Goal: Contribute content: Contribute content

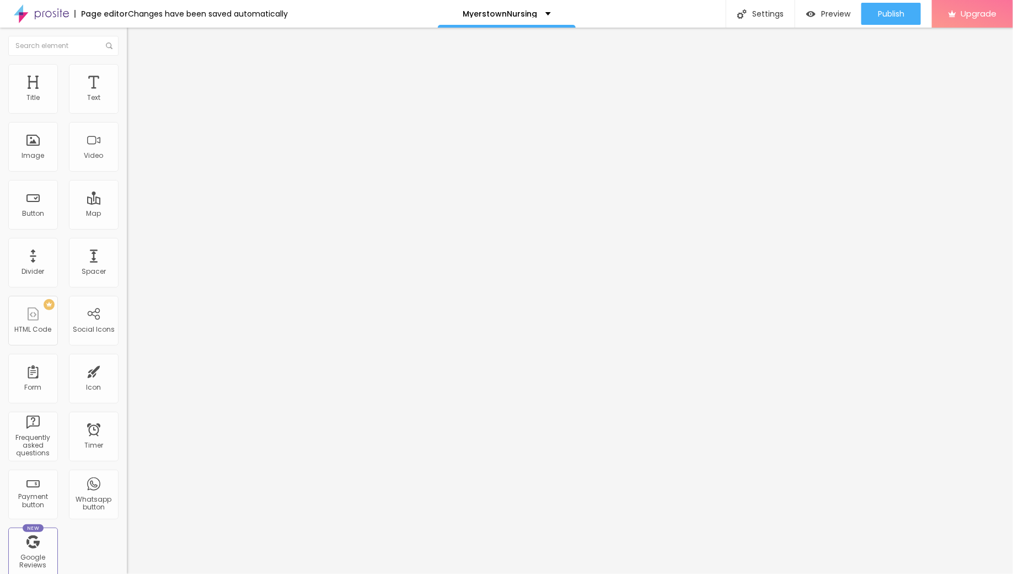
click at [135, 43] on img "button" at bounding box center [139, 40] width 9 height 9
click at [127, 95] on span "Add image" at bounding box center [149, 89] width 45 height 9
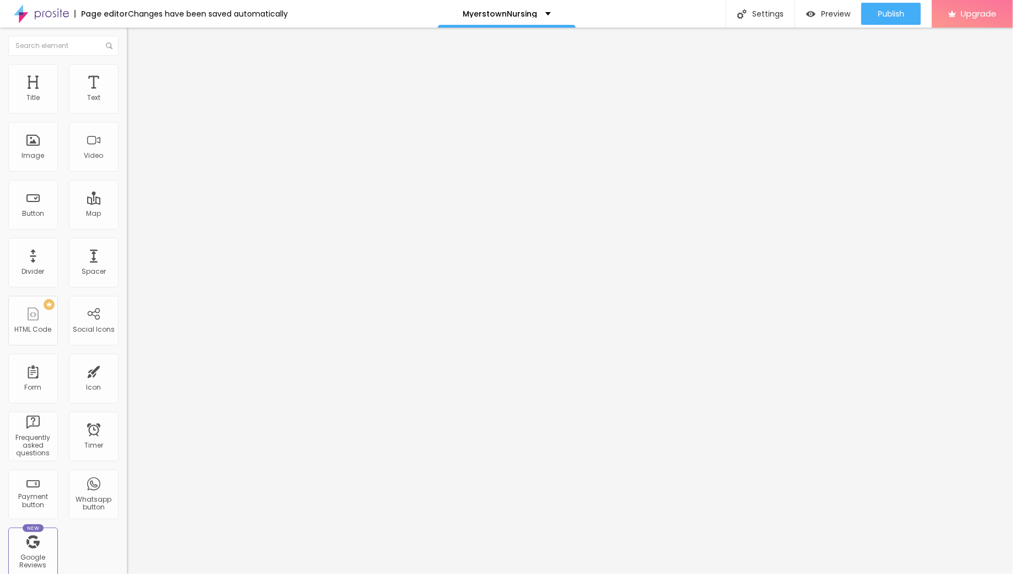
click at [127, 75] on li "Advanced" at bounding box center [190, 80] width 127 height 11
click at [137, 76] on span "Style" at bounding box center [145, 71] width 16 height 9
click at [127, 114] on div at bounding box center [190, 109] width 127 height 10
type input "35"
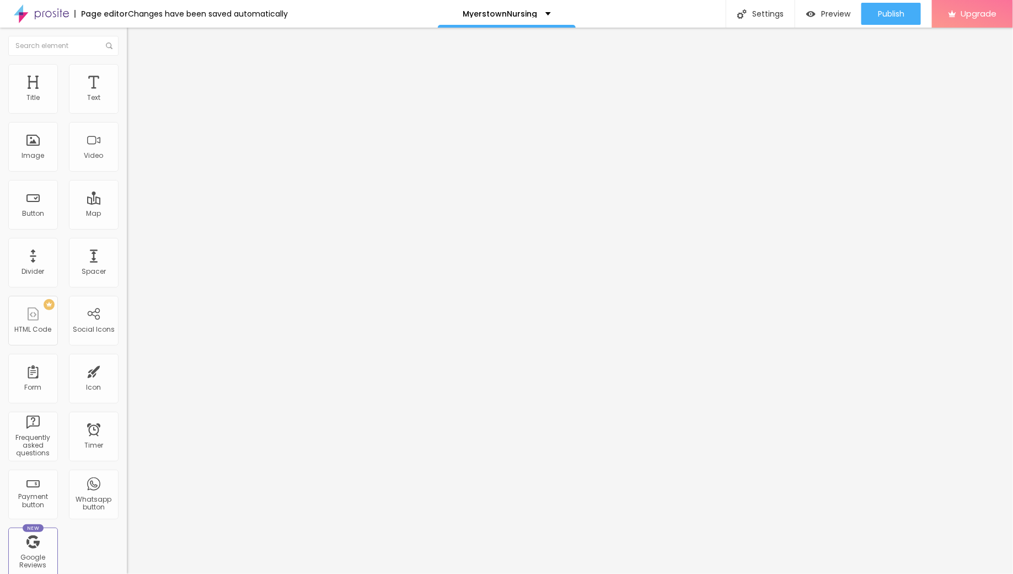
click at [127, 113] on input "range" at bounding box center [162, 108] width 71 height 9
type input "30"
click at [127, 113] on input "range" at bounding box center [162, 108] width 71 height 9
type input "25"
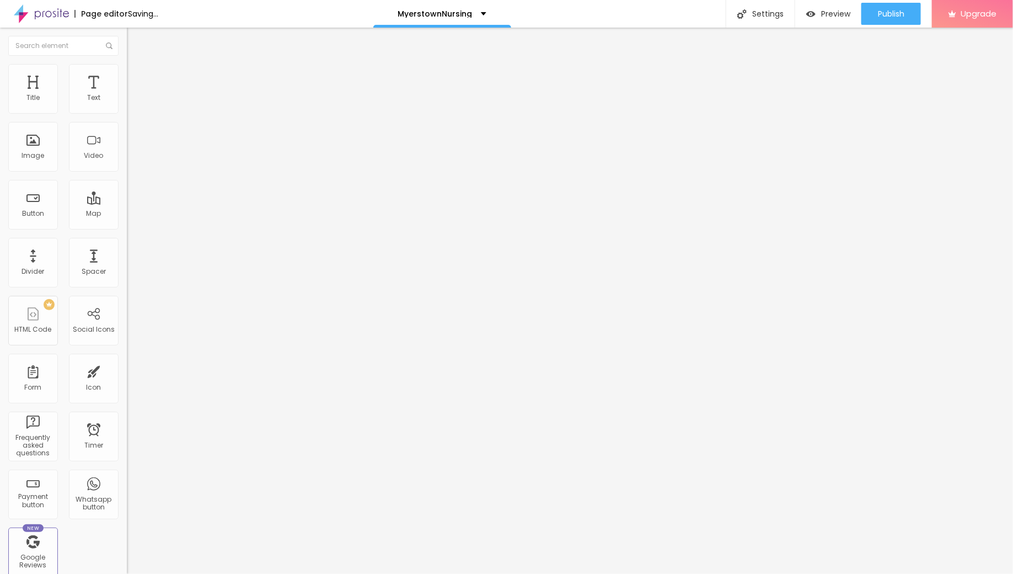
type input "25"
click at [127, 113] on input "range" at bounding box center [162, 108] width 71 height 9
type input "20"
click at [127, 113] on input "range" at bounding box center [162, 108] width 71 height 9
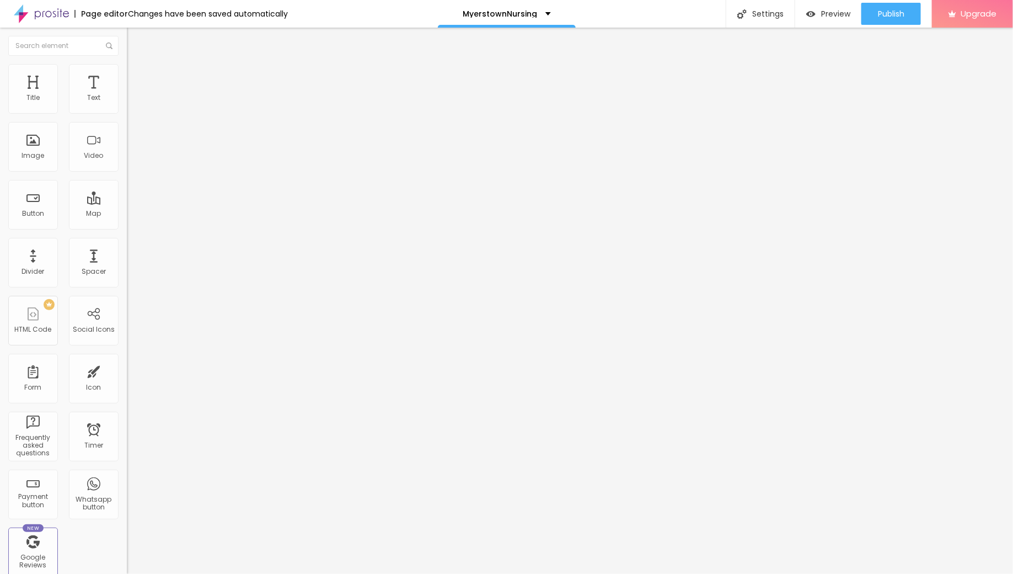
click at [135, 42] on img "button" at bounding box center [139, 40] width 9 height 9
click at [132, 101] on icon "button" at bounding box center [134, 99] width 4 height 4
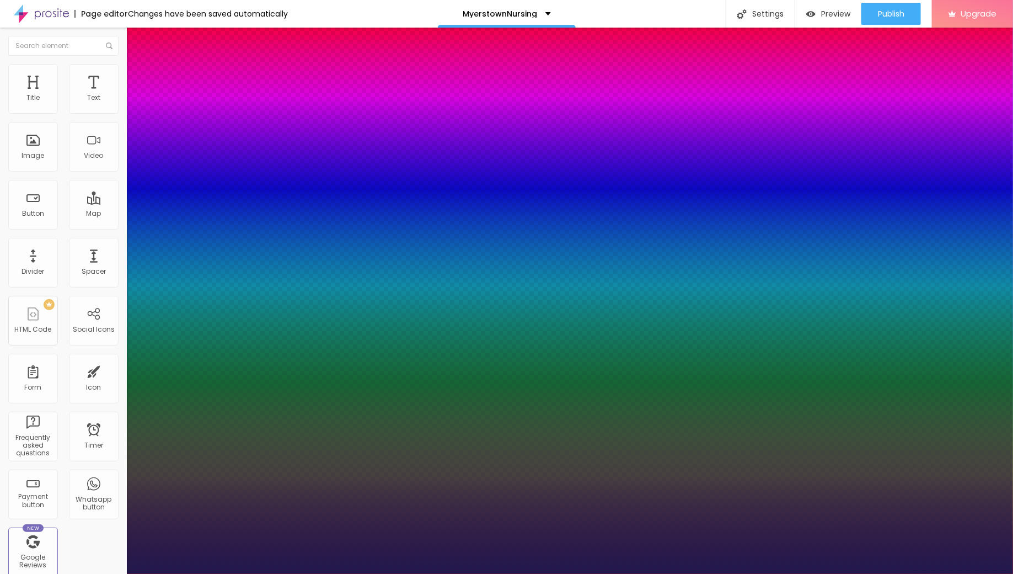
type input "1"
type input "15"
type input "1"
type input "16"
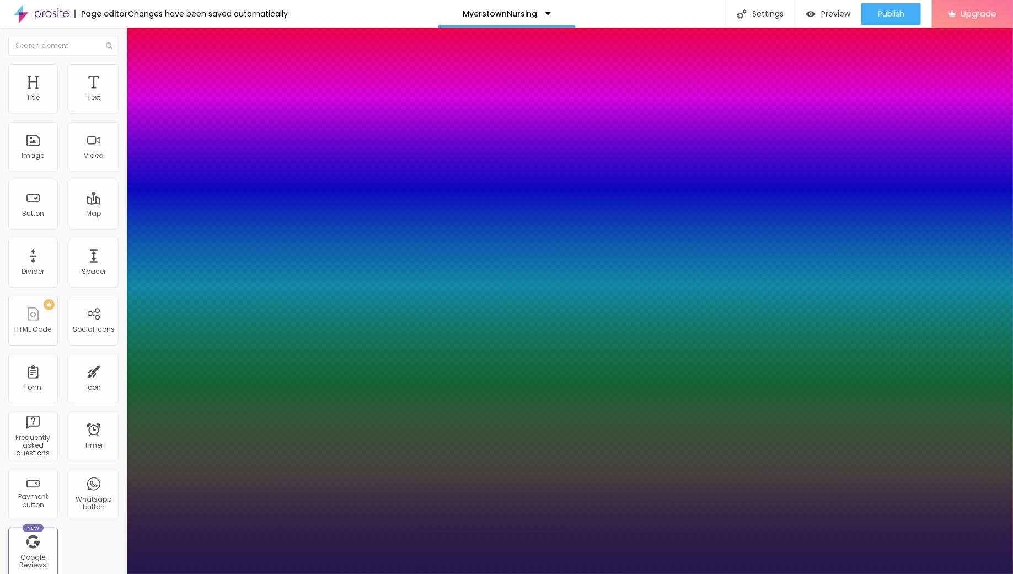
type input "16"
type input "1"
type input "17"
type input "1"
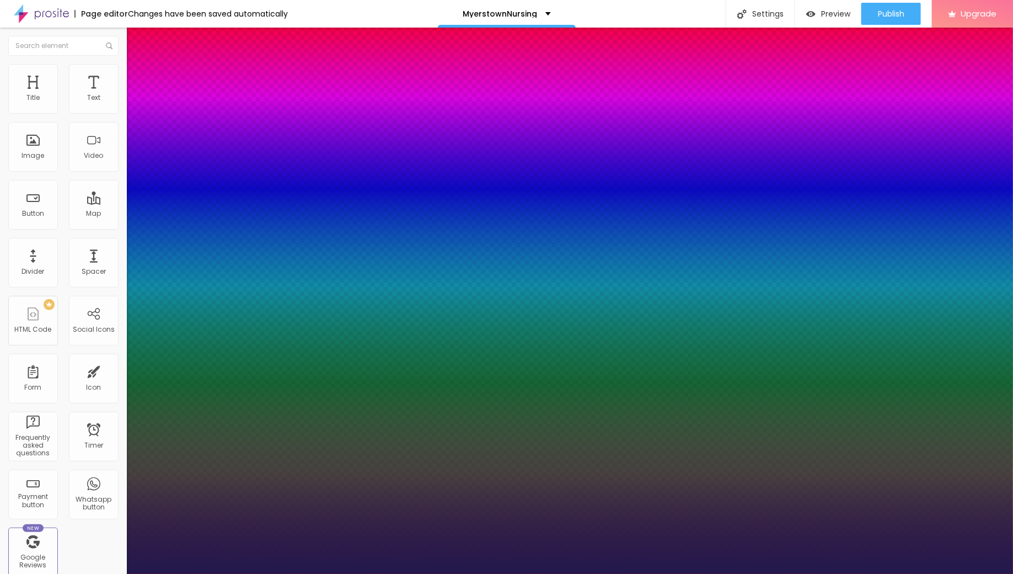
type input "18"
type input "1"
type input "19"
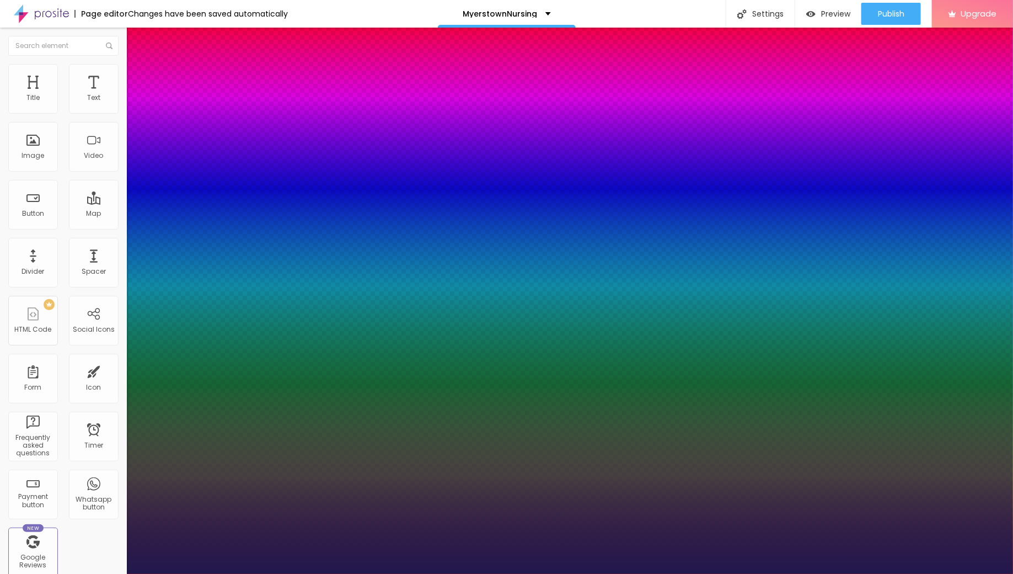
type input "1"
type input "20"
type input "1"
type input "21"
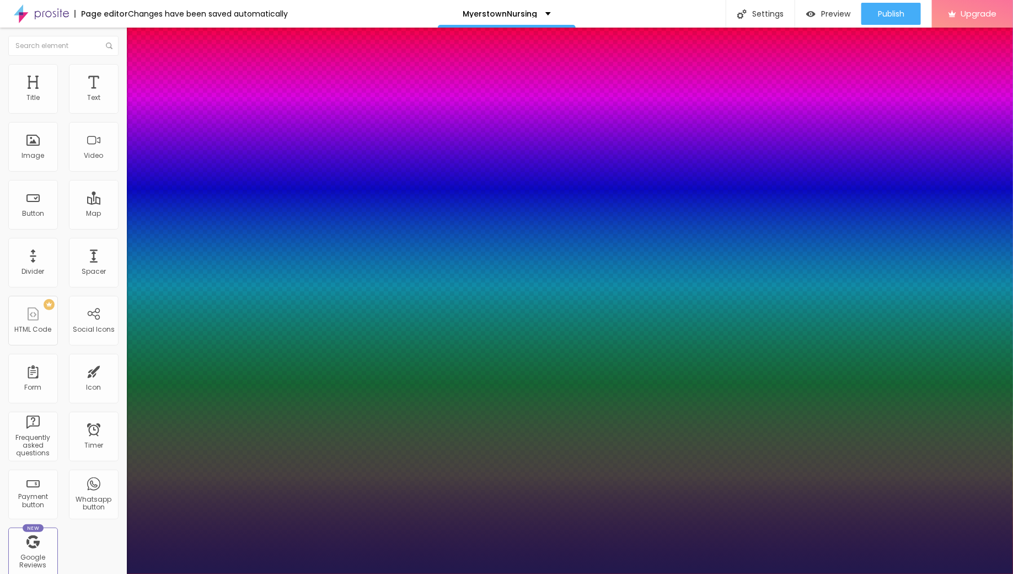
type input "21"
type input "1"
type input "22"
type input "1"
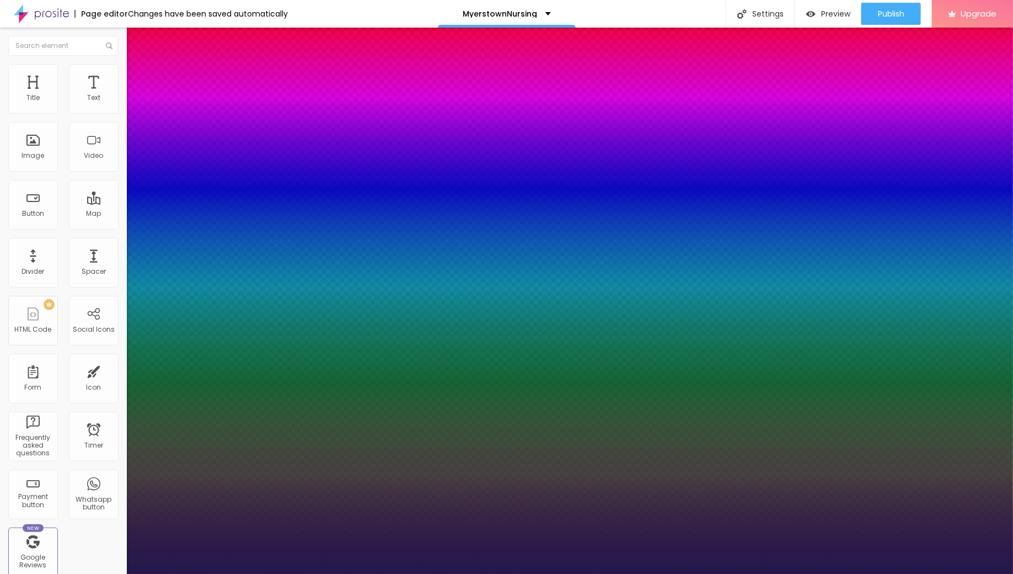
type input "23"
type input "1"
type input "24"
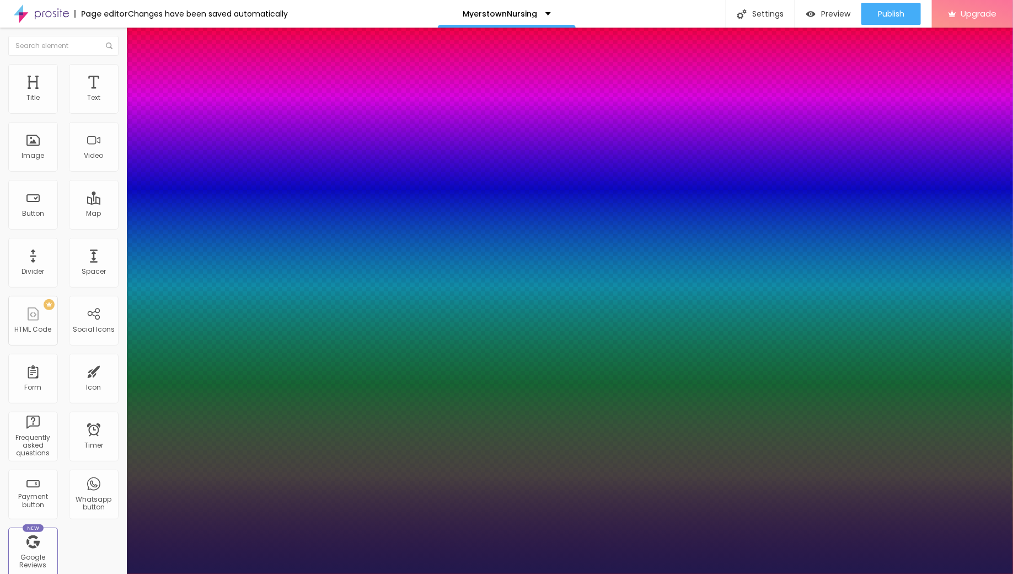
type input "1"
type input "25"
type input "1"
type input "26"
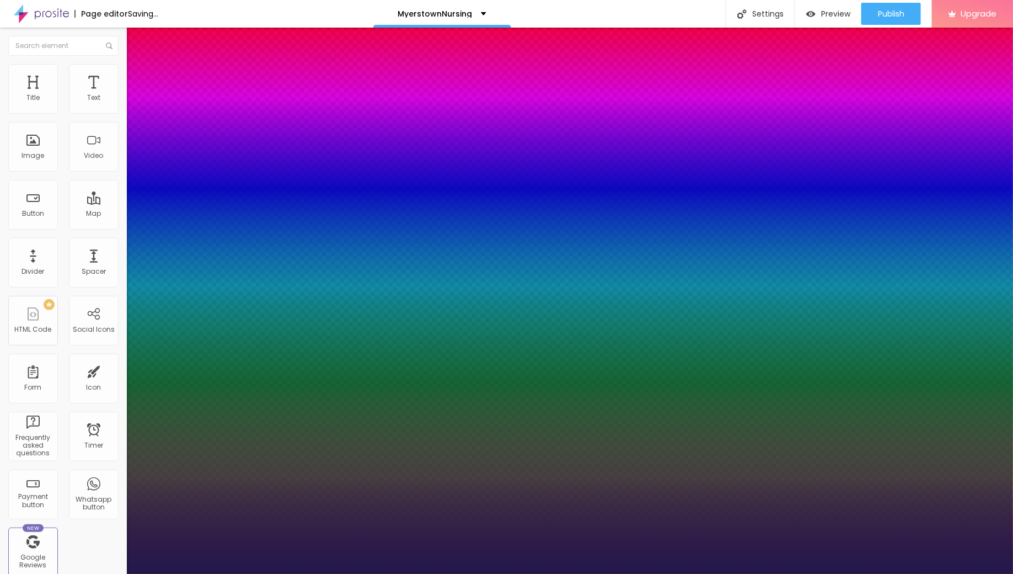
type input "26"
type input "1"
type input "27"
type input "1"
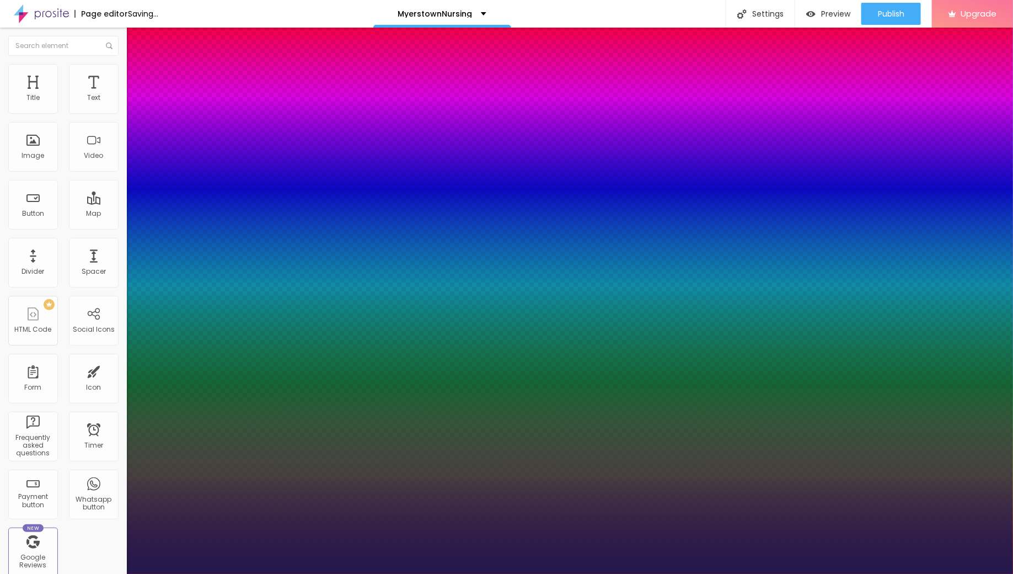
type input "28"
type input "1"
type input "29"
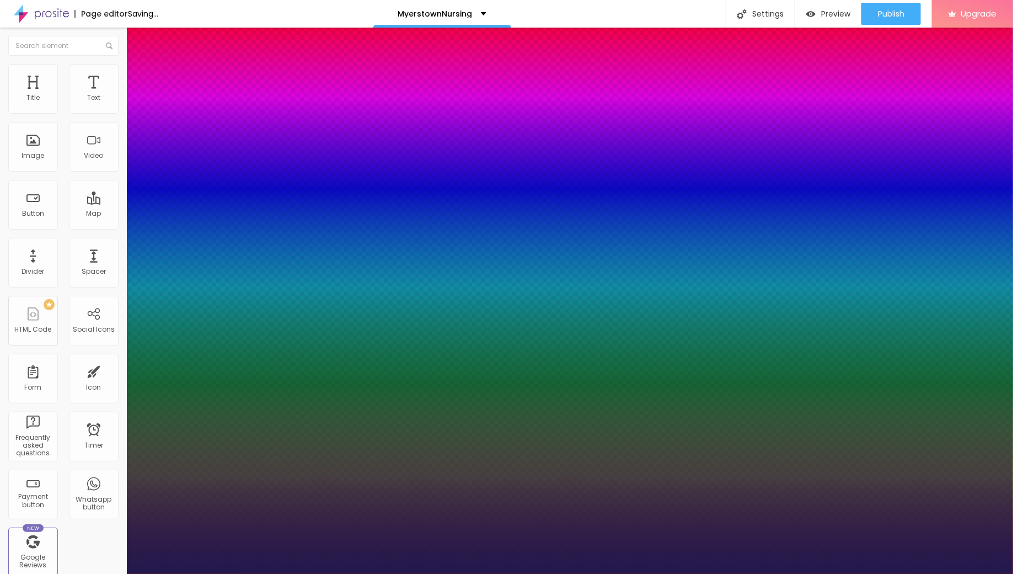
type input "1"
type input "30"
type input "1"
type input "31"
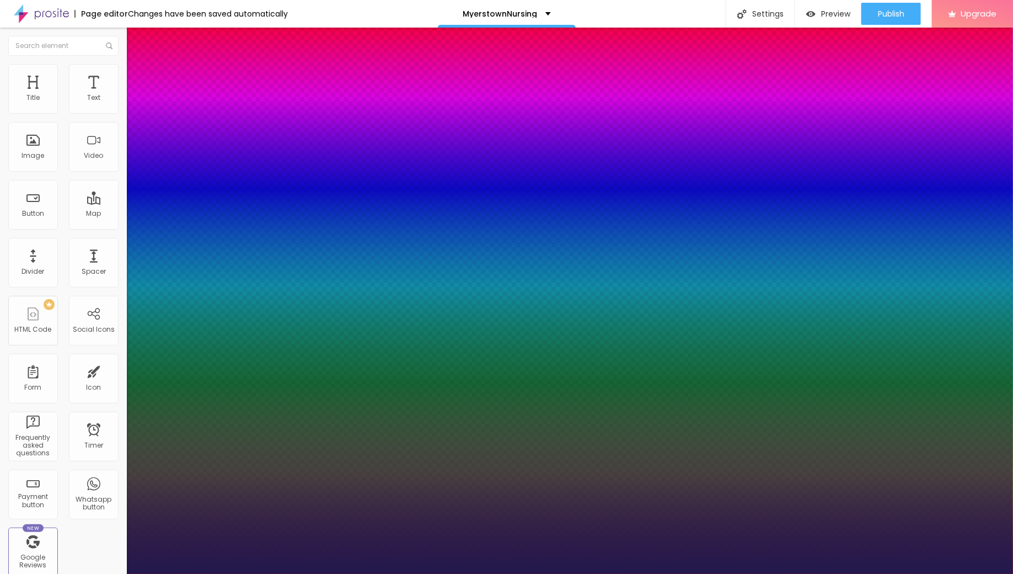
type input "31"
type input "1"
type input "32"
type input "1"
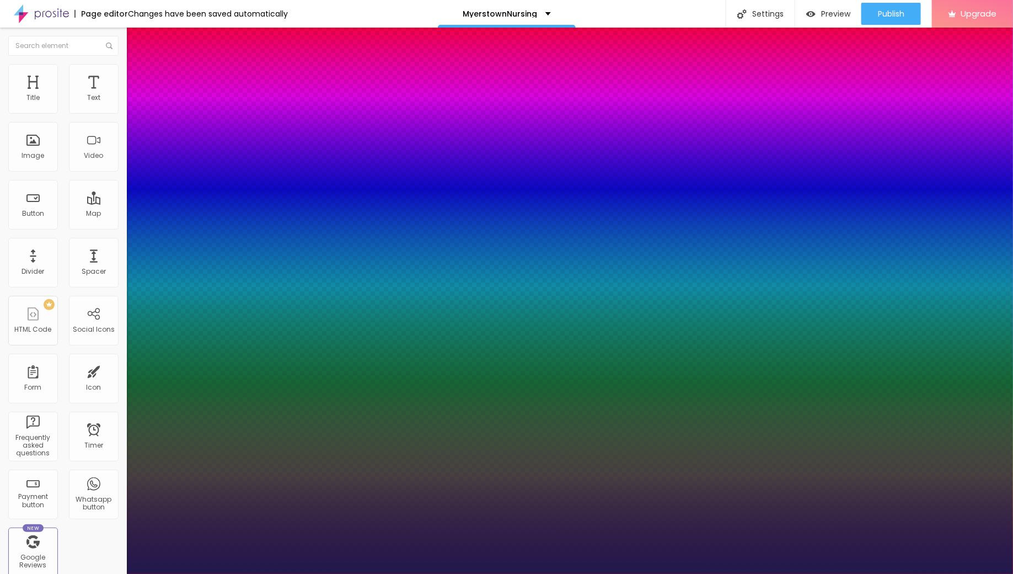
type input "33"
type input "1"
drag, startPoint x: 148, startPoint y: 187, endPoint x: 163, endPoint y: 189, distance: 15.0
type input "33"
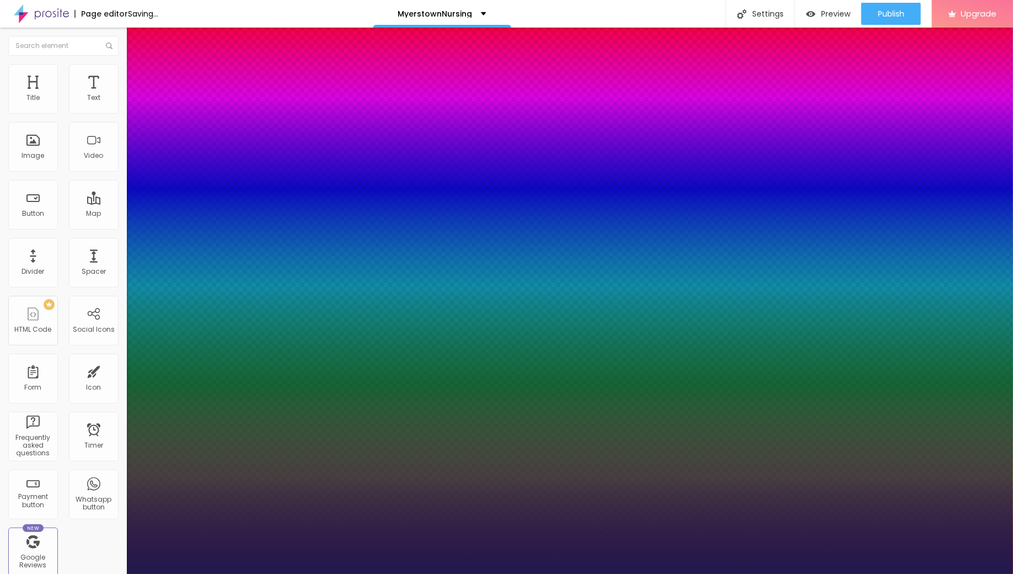
type input "1"
click at [593, 573] on div at bounding box center [506, 574] width 1013 height 0
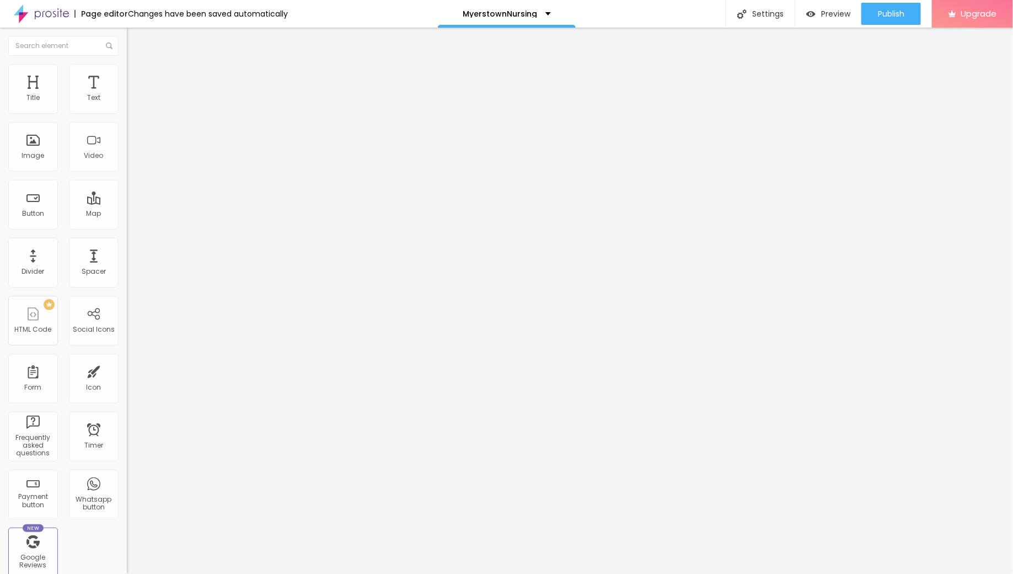
click at [135, 40] on img "button" at bounding box center [139, 40] width 9 height 9
click at [135, 38] on img "button" at bounding box center [139, 40] width 9 height 9
drag, startPoint x: 58, startPoint y: 126, endPoint x: 0, endPoint y: 117, distance: 59.0
click at [127, 117] on div "Text Click me Align Size Default Small Default Big Link URL https:// Open in ne…" at bounding box center [190, 166] width 127 height 160
paste input "→ VIEW DOCUMENT HERE"
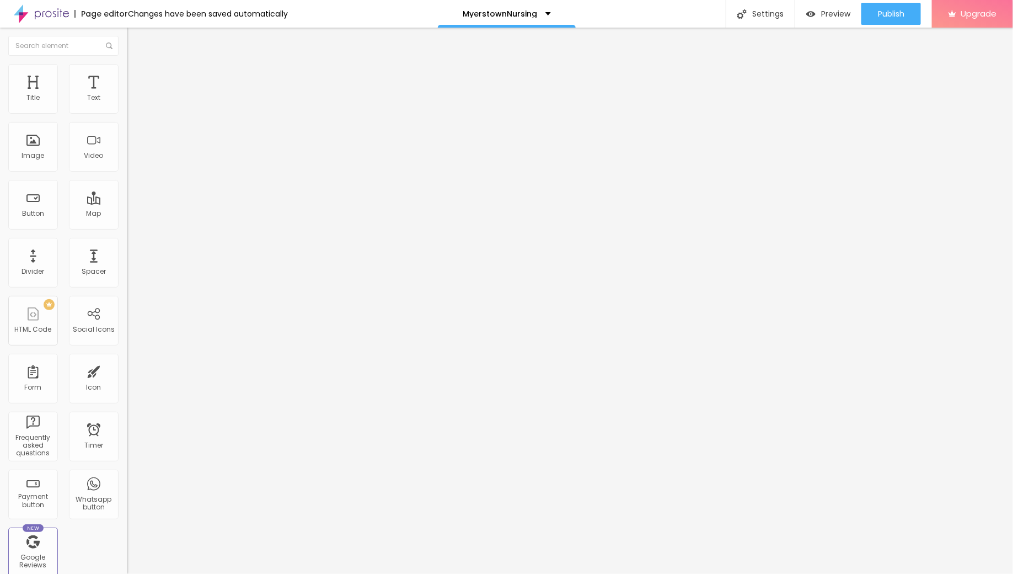
type input "→ VIEW DOCUMENT HERE"
click at [127, 224] on input "https://" at bounding box center [193, 221] width 132 height 11
drag, startPoint x: 94, startPoint y: 228, endPoint x: 0, endPoint y: 227, distance: 94.3
click at [127, 227] on div "Text → VIEW DOCUMENT HERE Align Size Default Small Default Big Link URL https:/…" at bounding box center [190, 166] width 127 height 160
paste input "[URL][DOMAIN_NAME]"
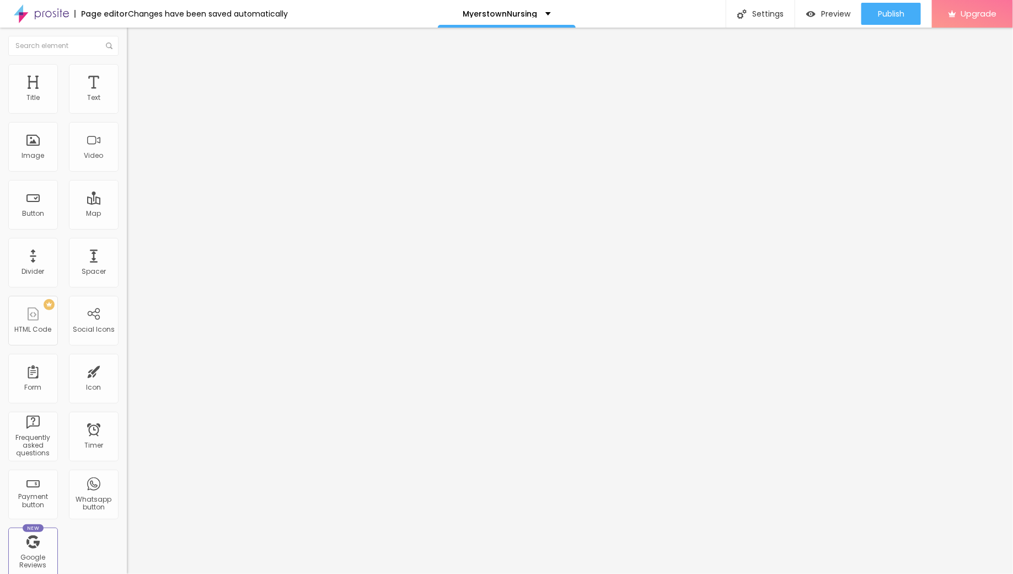
type input "[URL][DOMAIN_NAME]"
click at [127, 241] on div at bounding box center [190, 241] width 127 height 0
click at [127, 75] on li "Advanced" at bounding box center [190, 80] width 127 height 11
type input "14"
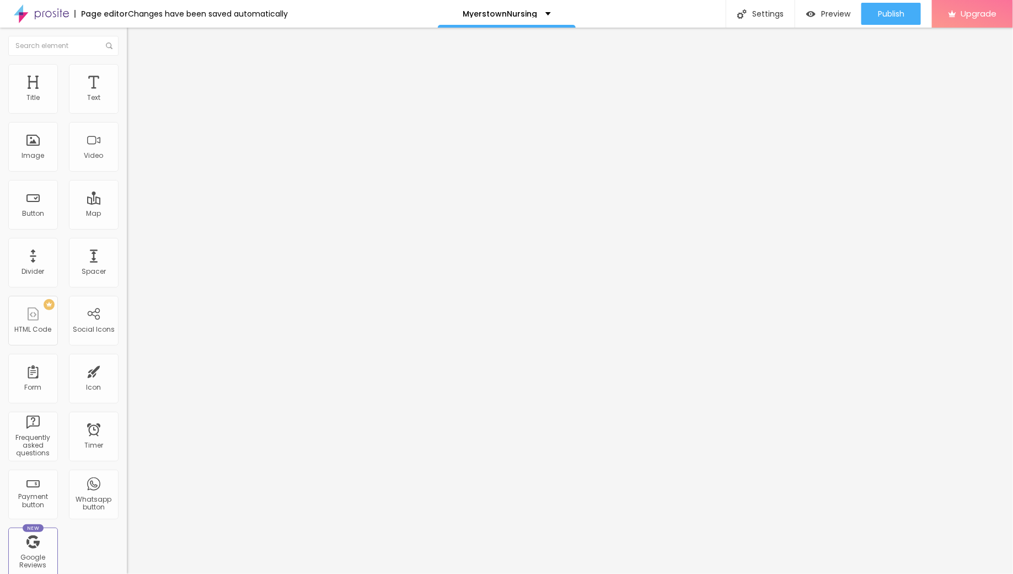
type input "15"
type input "16"
type input "17"
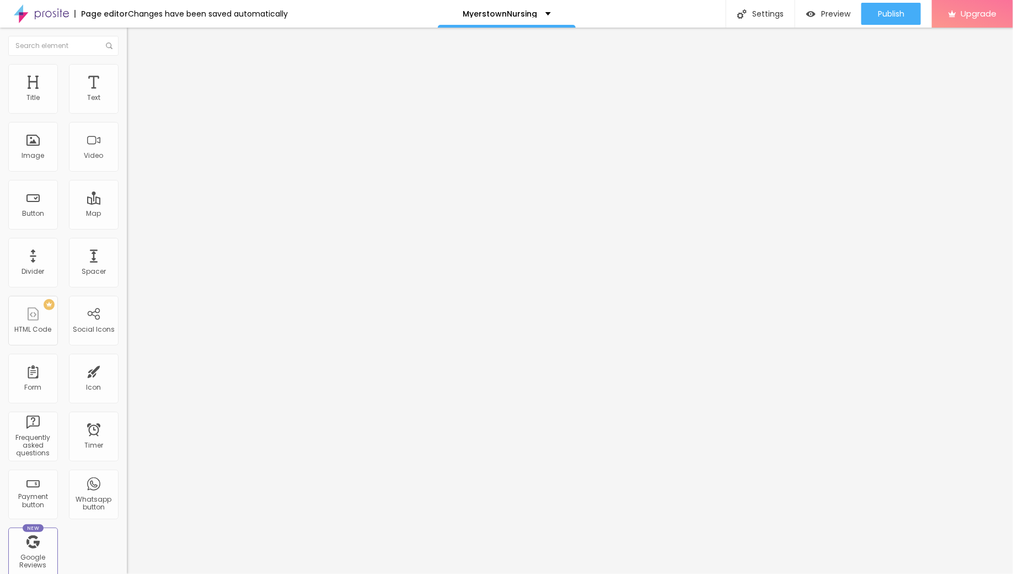
type input "17"
type input "18"
type input "19"
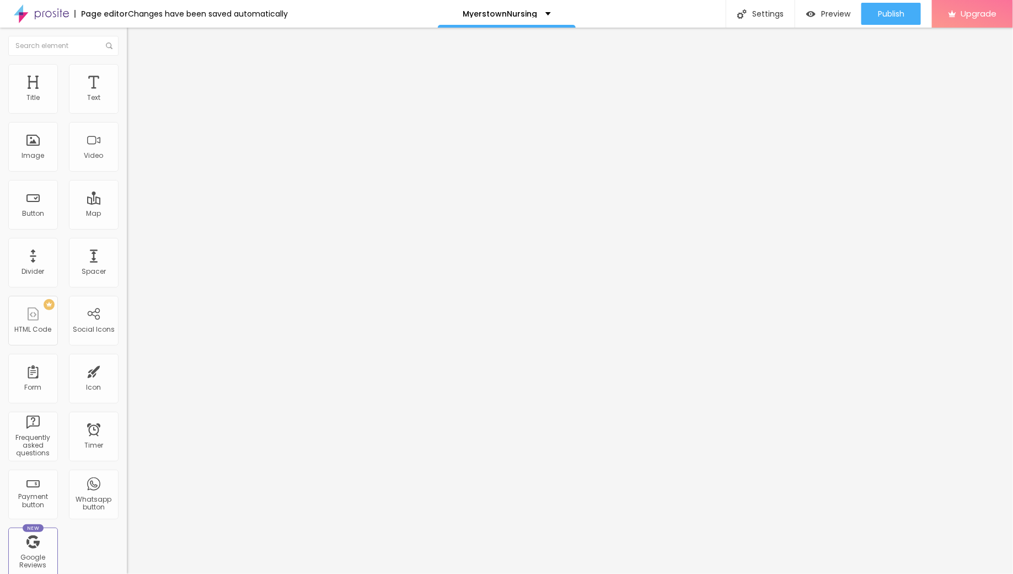
type input "20"
type input "21"
type input "22"
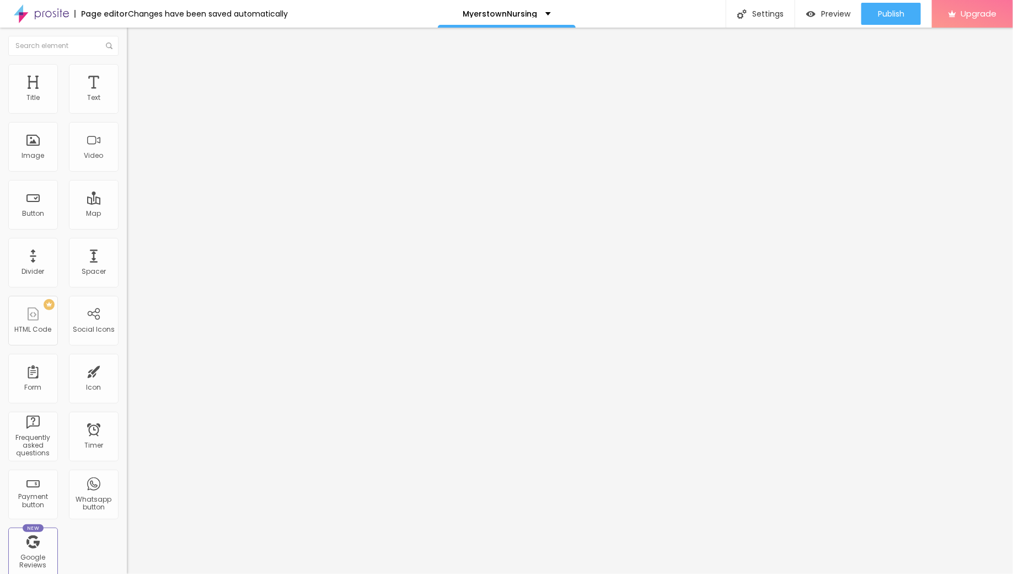
type input "22"
type input "23"
type input "24"
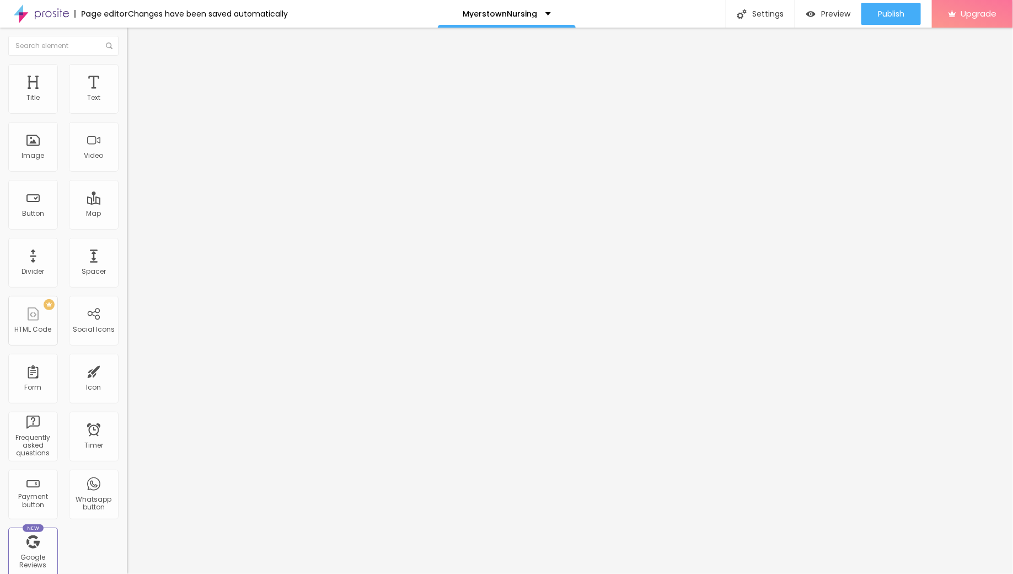
type input "25"
drag, startPoint x: 35, startPoint y: 107, endPoint x: 42, endPoint y: 109, distance: 8.0
type input "25"
click at [127, 214] on input "range" at bounding box center [162, 218] width 71 height 9
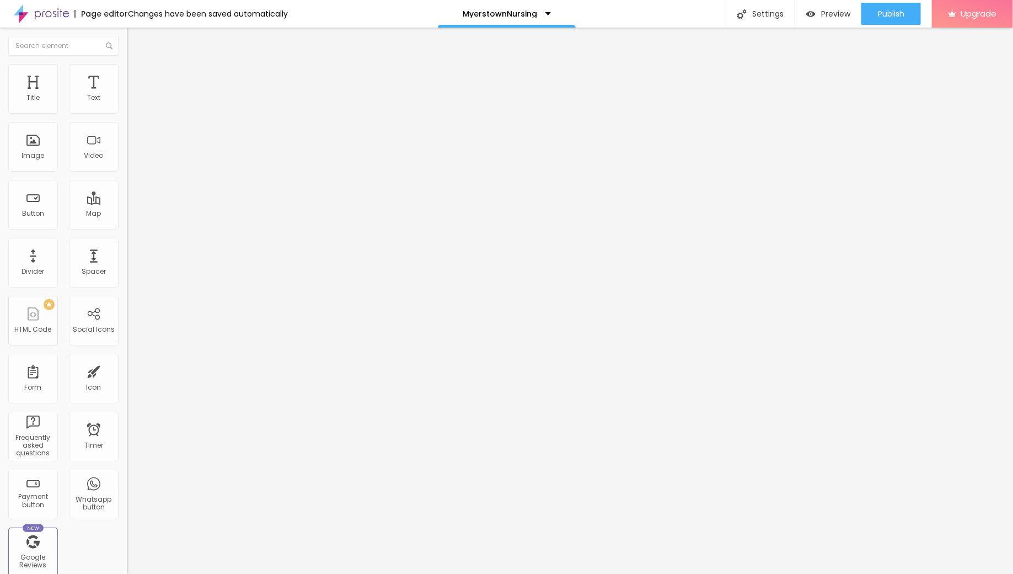
drag, startPoint x: 84, startPoint y: 297, endPoint x: 3, endPoint y: 294, distance: 81.1
click at [127, 252] on div "Change image Image description (Alt) Align Aspect Ratio Original Cinema 16:9 De…" at bounding box center [190, 169] width 127 height 166
paste input "[URL][DOMAIN_NAME]"
type input "[URL][DOMAIN_NAME]"
click at [893, 16] on span "Publish" at bounding box center [891, 13] width 26 height 9
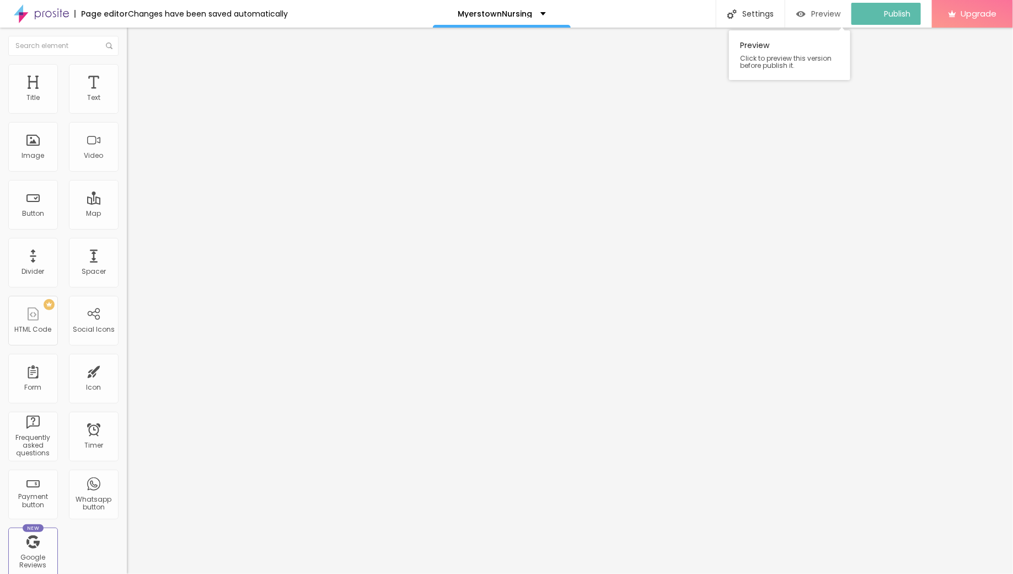
click at [826, 14] on span "Preview" at bounding box center [825, 13] width 29 height 9
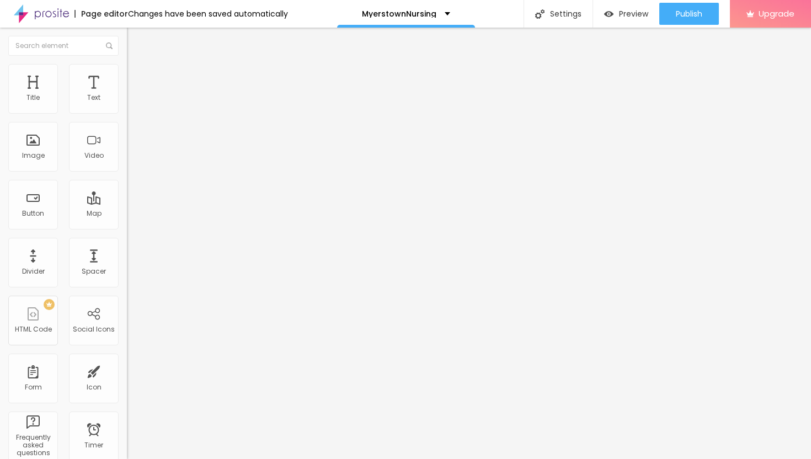
click at [131, 103] on icon "button" at bounding box center [134, 99] width 7 height 7
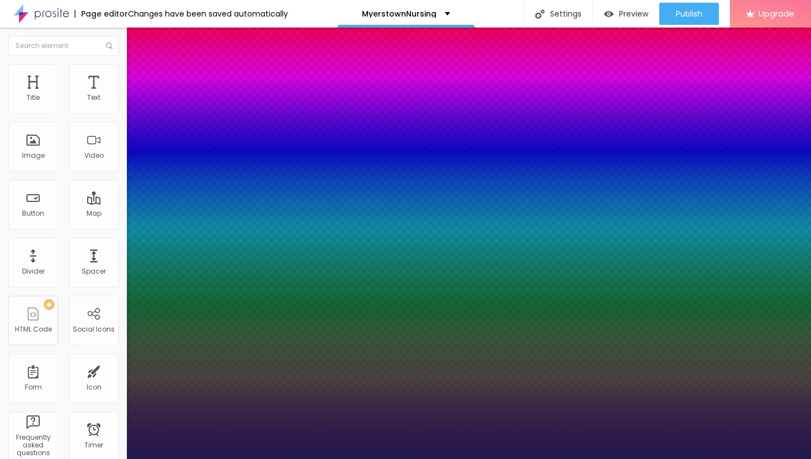
type input "1"
type input "32"
type input "1"
type input "31"
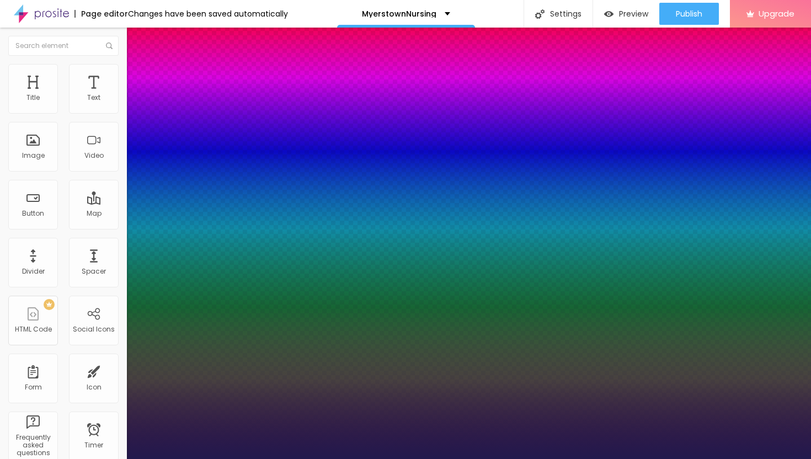
type input "31"
type input "1"
type input "29"
type input "1"
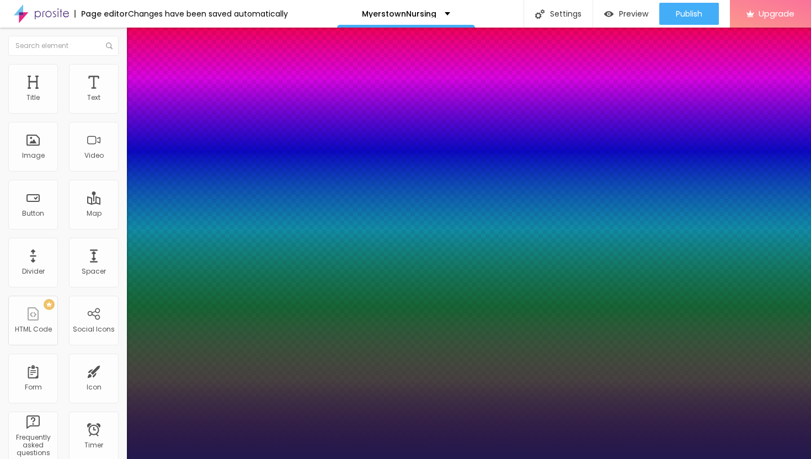
type input "28"
type input "1"
type input "27"
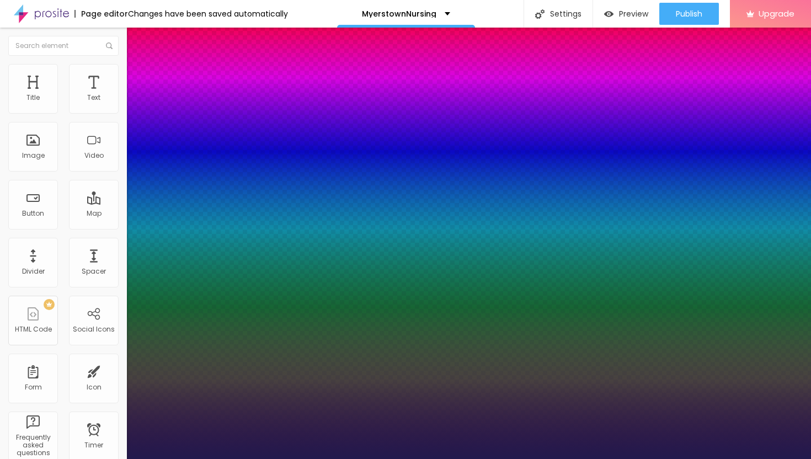
type input "1"
type input "26"
type input "1"
type input "25"
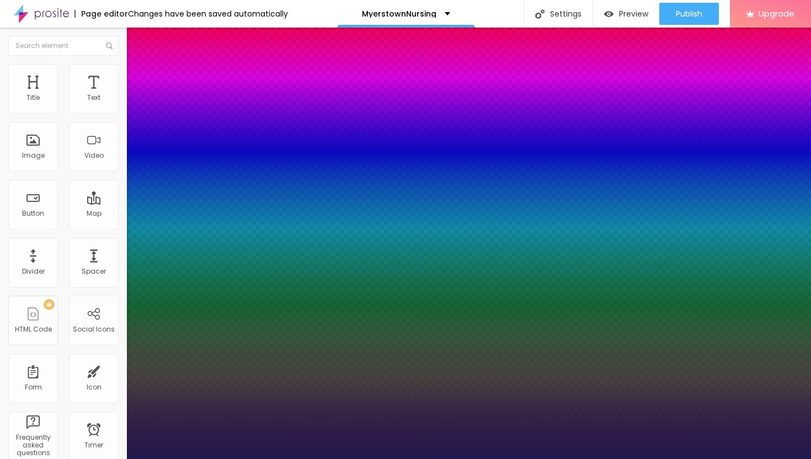
type input "25"
type input "1"
type input "24"
type input "1"
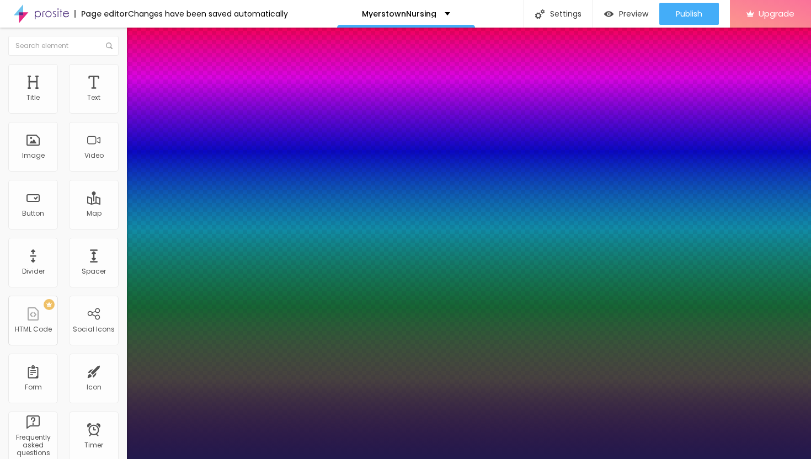
type input "23"
type input "1"
type input "22"
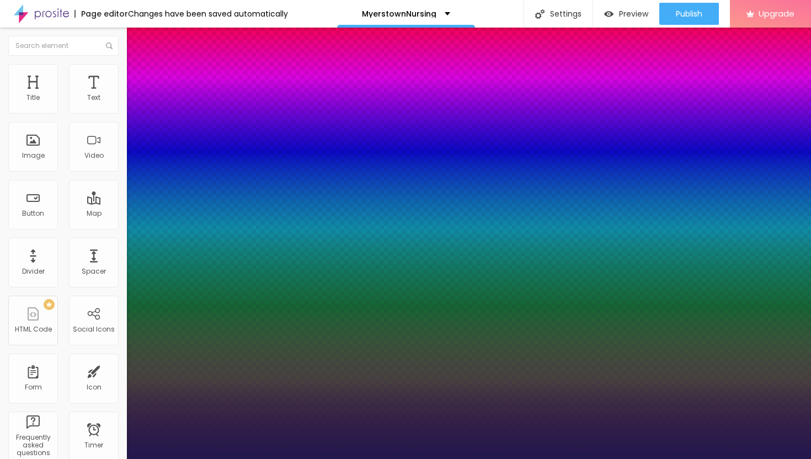
type input "1"
type input "21"
type input "1"
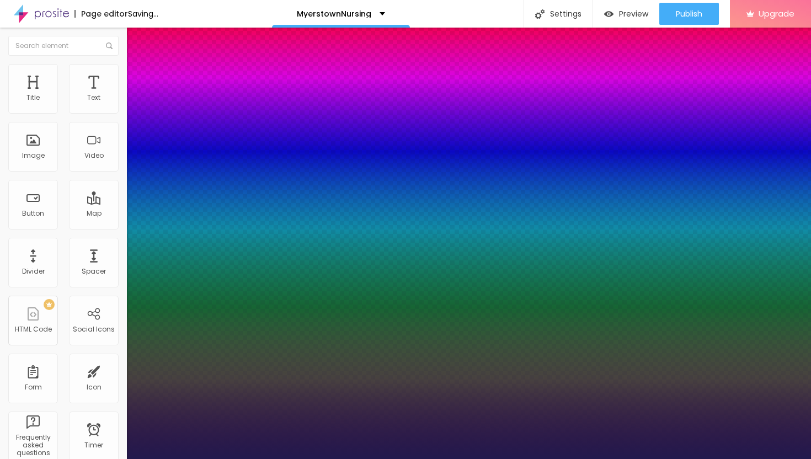
type input "22"
type input "1"
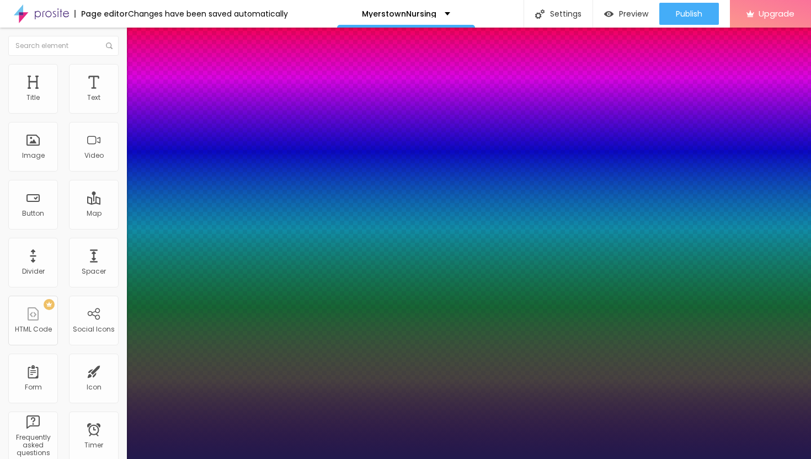
drag, startPoint x: 164, startPoint y: 190, endPoint x: 154, endPoint y: 190, distance: 9.4
type input "22"
click at [491, 459] on div at bounding box center [405, 459] width 811 height 0
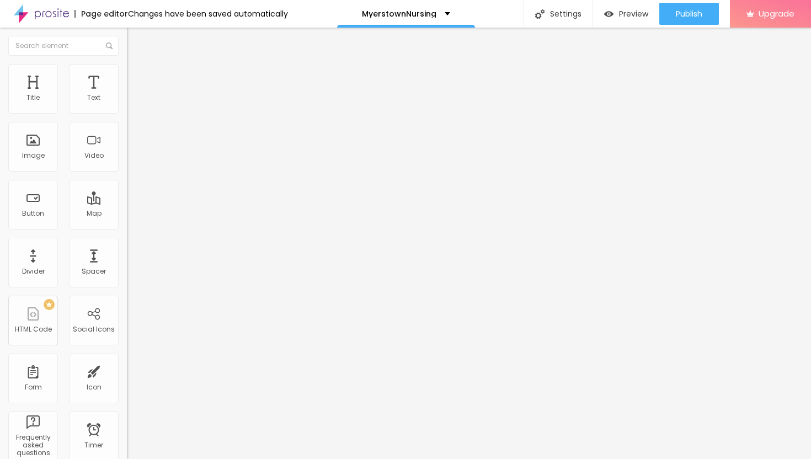
click at [127, 73] on li "Advanced" at bounding box center [190, 69] width 127 height 11
click at [127, 68] on ul "Content Style Advanced" at bounding box center [190, 69] width 127 height 33
click at [127, 72] on li "Style" at bounding box center [190, 69] width 127 height 11
click at [127, 75] on li "Advanced" at bounding box center [190, 80] width 127 height 11
click at [137, 76] on span "Style" at bounding box center [145, 71] width 16 height 9
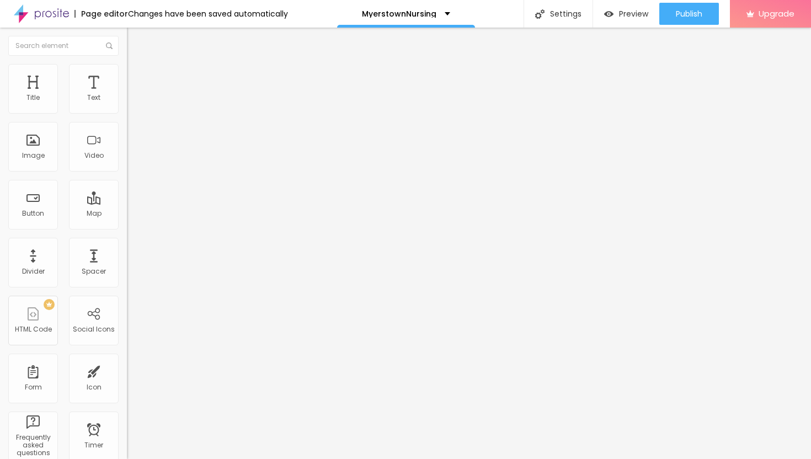
click at [127, 113] on input "range" at bounding box center [162, 108] width 71 height 9
click at [666, 12] on button "Publish" at bounding box center [689, 14] width 60 height 22
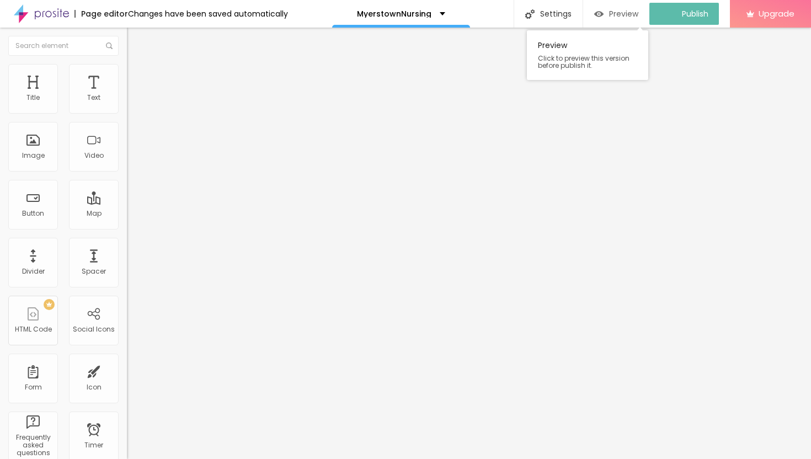
click at [624, 13] on span "Preview" at bounding box center [623, 13] width 29 height 9
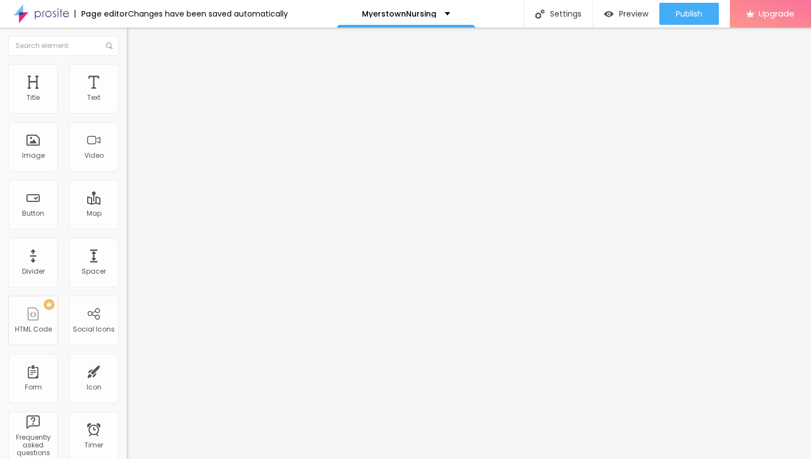
click at [135, 41] on img "button" at bounding box center [139, 40] width 9 height 9
drag, startPoint x: 115, startPoint y: 297, endPoint x: 0, endPoint y: 298, distance: 114.7
click at [127, 252] on div "Change image Image description (Alt) Align Aspect Ratio Original Cinema 16:9 De…" at bounding box center [190, 169] width 127 height 166
type input "="
click at [127, 252] on div "Open in new tab" at bounding box center [190, 246] width 127 height 12
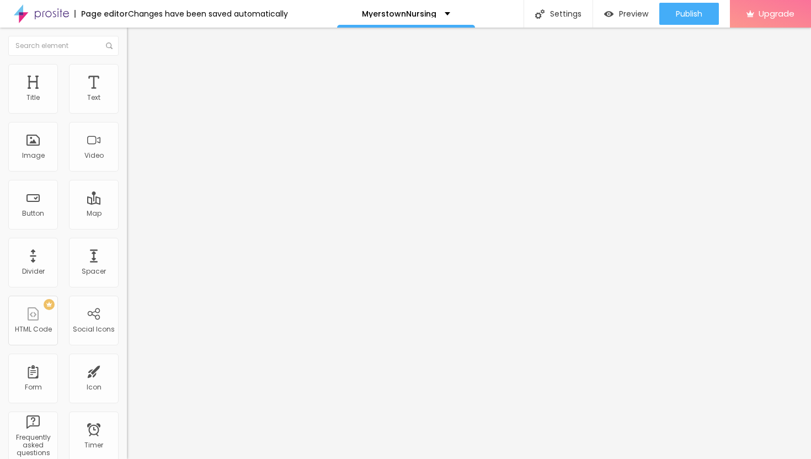
click at [135, 41] on img "button" at bounding box center [139, 40] width 9 height 9
click at [131, 103] on icon "button" at bounding box center [134, 99] width 7 height 7
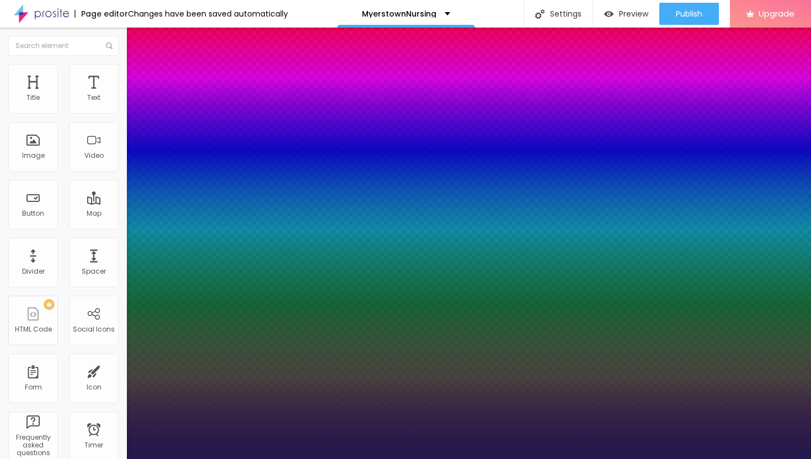
type input "1"
type input "20"
type input "1"
type input "21"
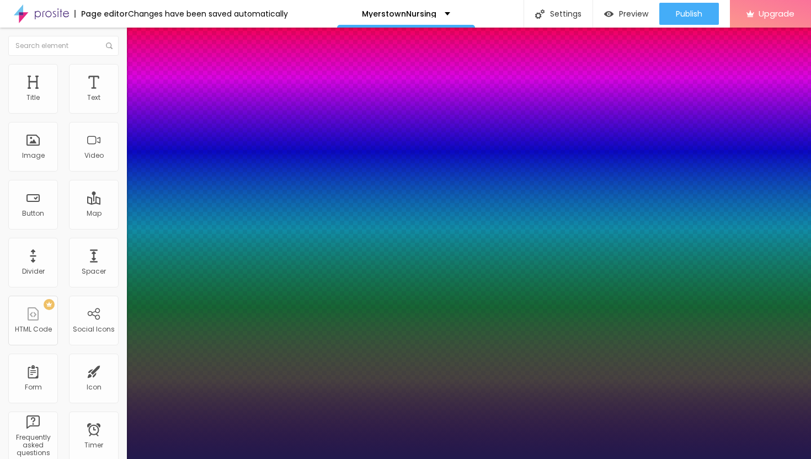
type input "21"
type input "1"
type input "22"
type input "1"
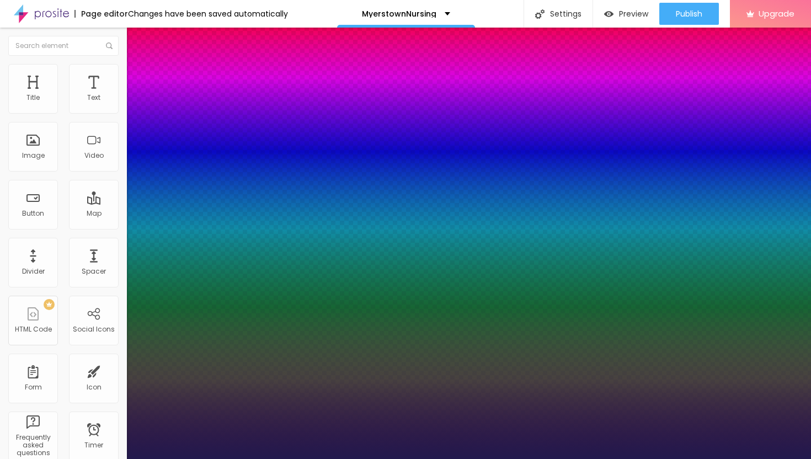
type input "23"
type input "1"
type input "24"
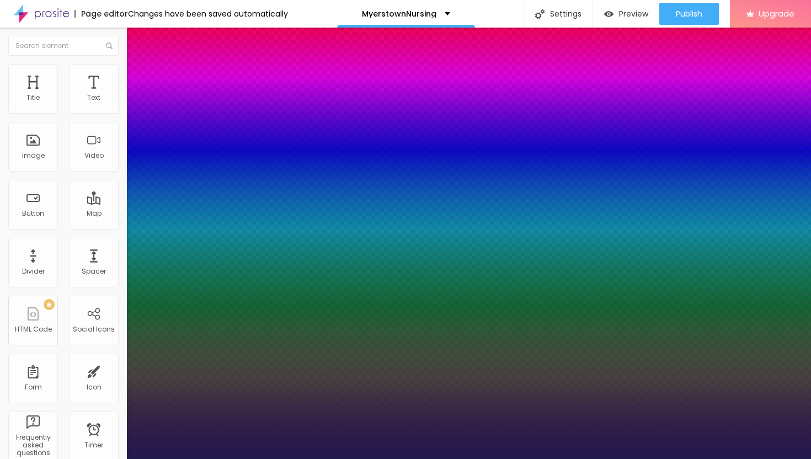
type input "1"
type input "24"
type input "1"
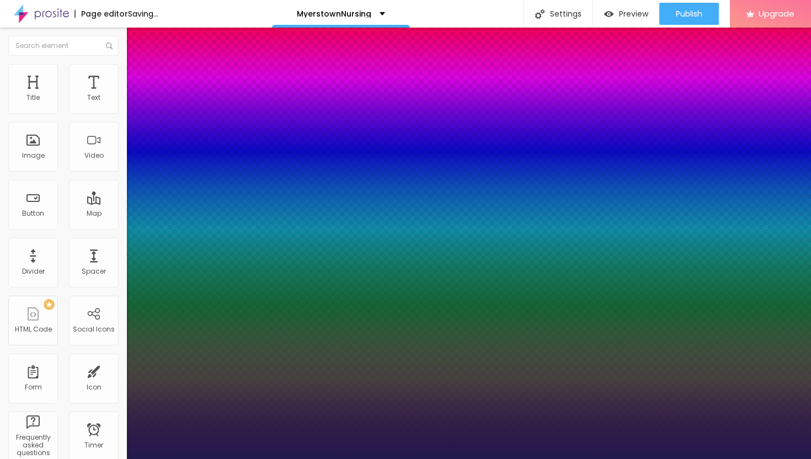
click at [464, 459] on div at bounding box center [405, 459] width 811 height 0
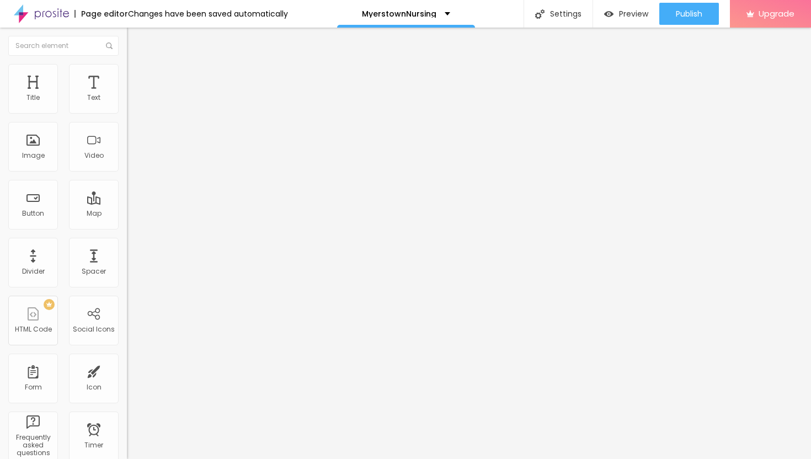
click at [127, 66] on img at bounding box center [132, 69] width 10 height 10
type input "7"
type input "6"
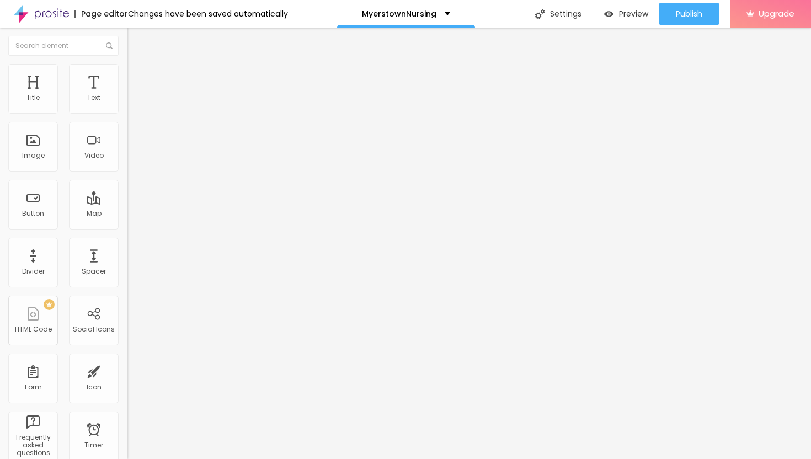
type input "7"
click at [127, 203] on input "range" at bounding box center [162, 207] width 71 height 9
click at [127, 64] on li "Style" at bounding box center [190, 58] width 127 height 11
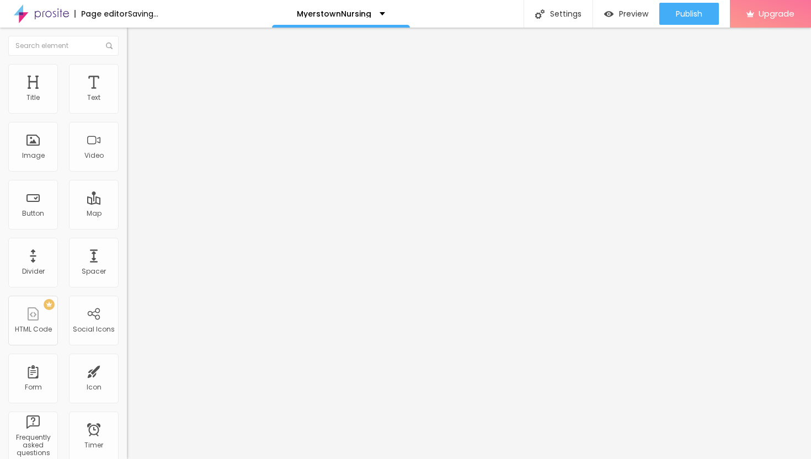
click at [127, 72] on li "Advanced" at bounding box center [190, 69] width 127 height 11
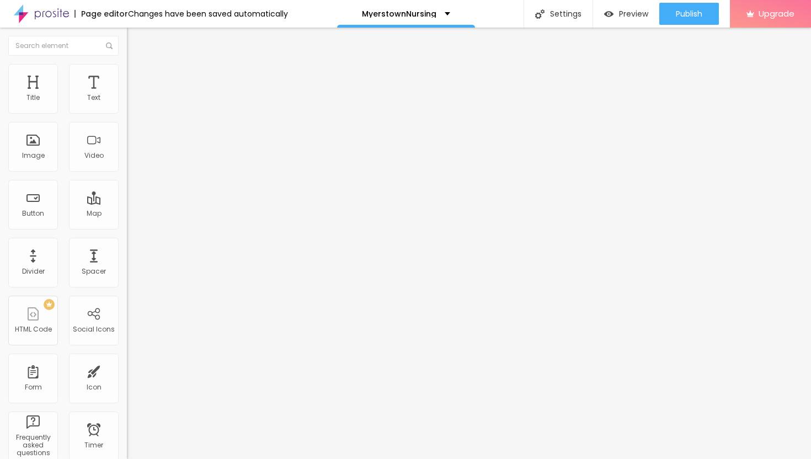
click at [135, 43] on div "Edit Text" at bounding box center [160, 40] width 50 height 9
type input "4"
type input "3"
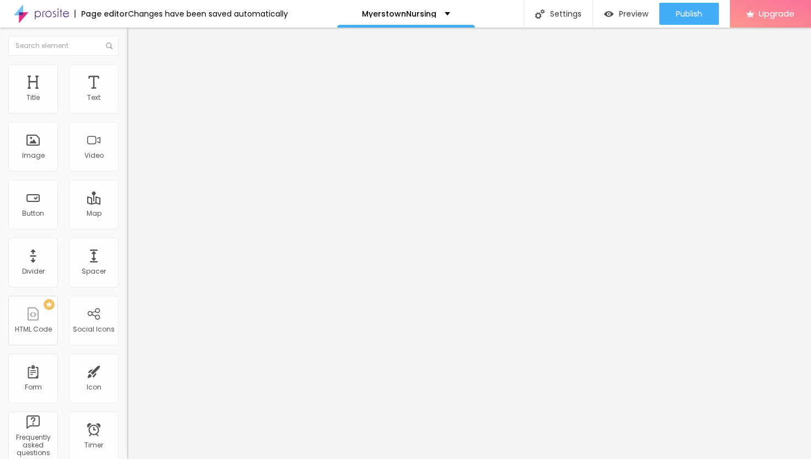
type input "2"
type input "1"
type input "2"
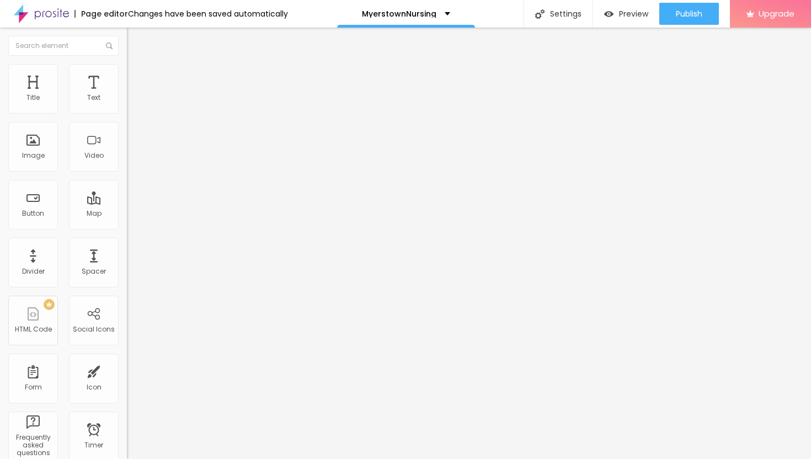
type input "2"
type input "3"
type input "4"
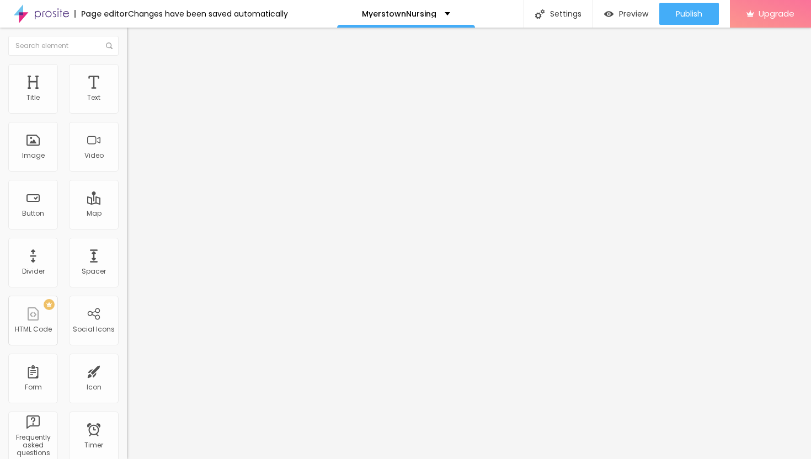
type input "4"
click at [127, 203] on input "range" at bounding box center [162, 207] width 71 height 9
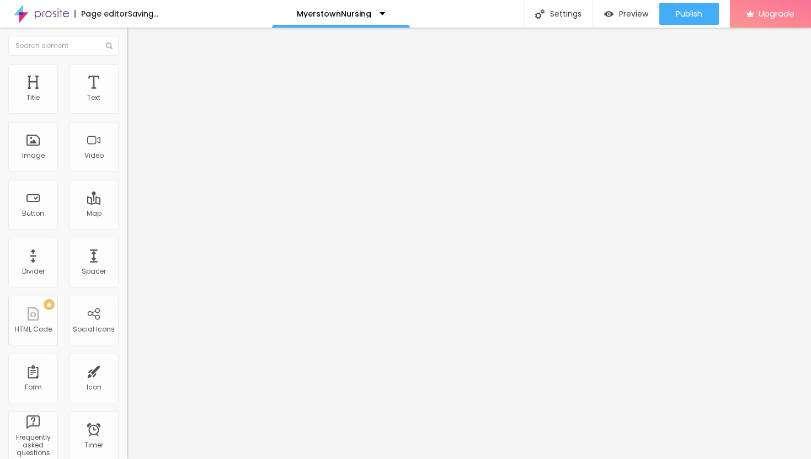
click at [127, 64] on li "Style" at bounding box center [190, 58] width 127 height 11
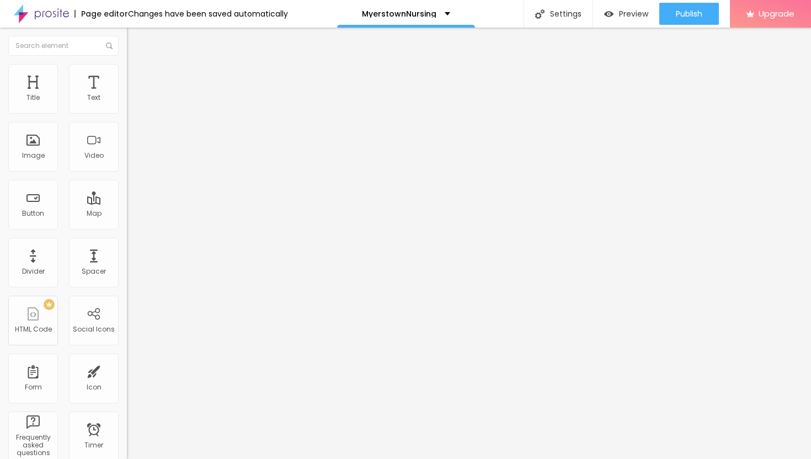
click at [131, 103] on icon "button" at bounding box center [134, 99] width 7 height 7
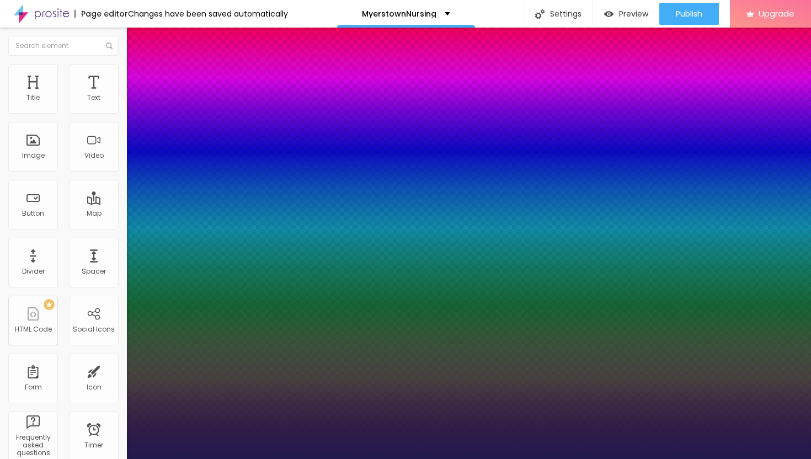
type input "1"
type input "22"
type input "1"
type input "21"
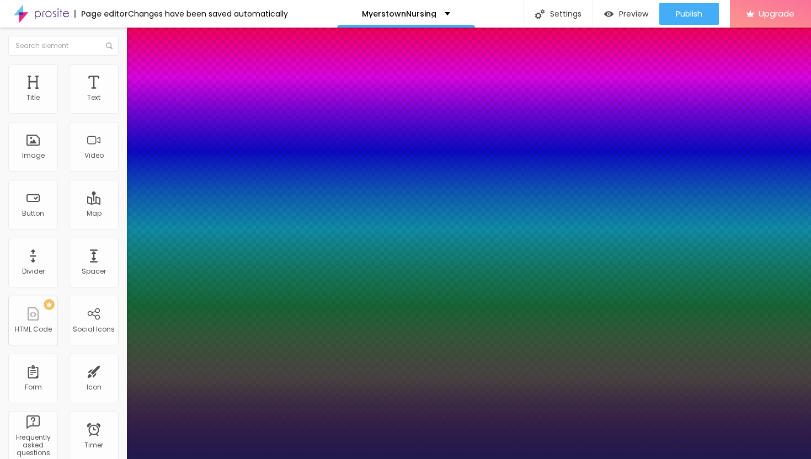
type input "21"
type input "1"
type input "19"
type input "1"
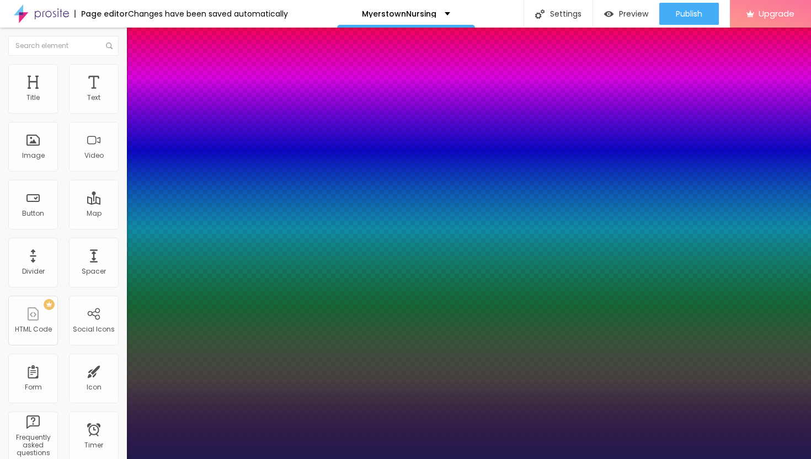
type input "18"
type input "1"
type input "17"
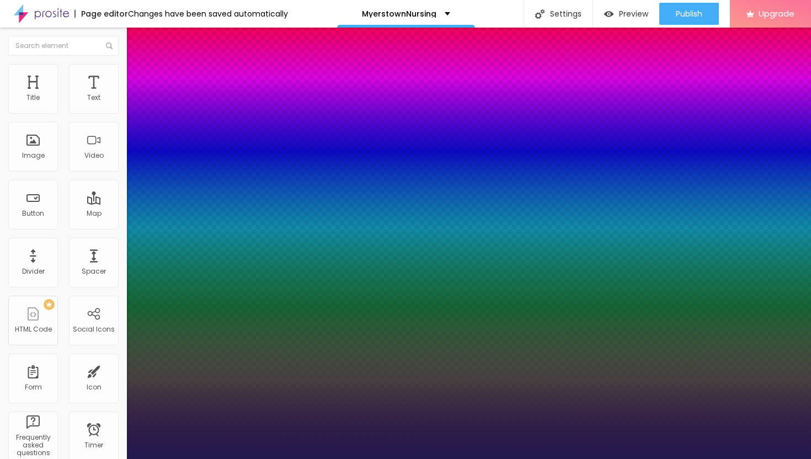
type input "1"
type input "16"
type input "1"
type input "15"
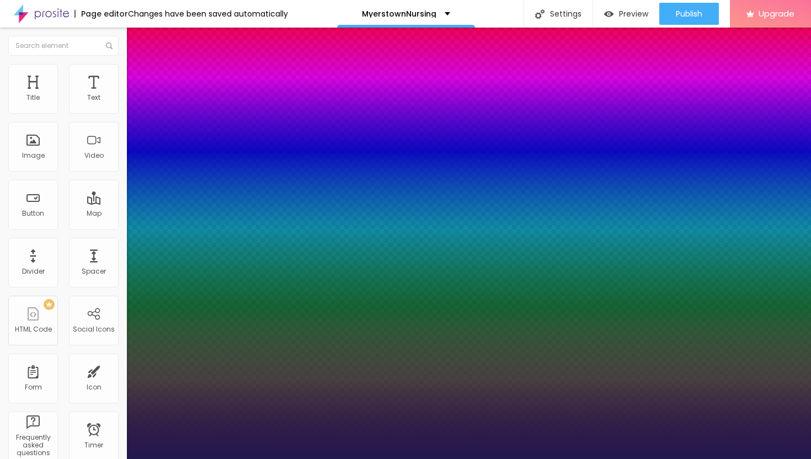
type input "15"
type input "1"
type input "14"
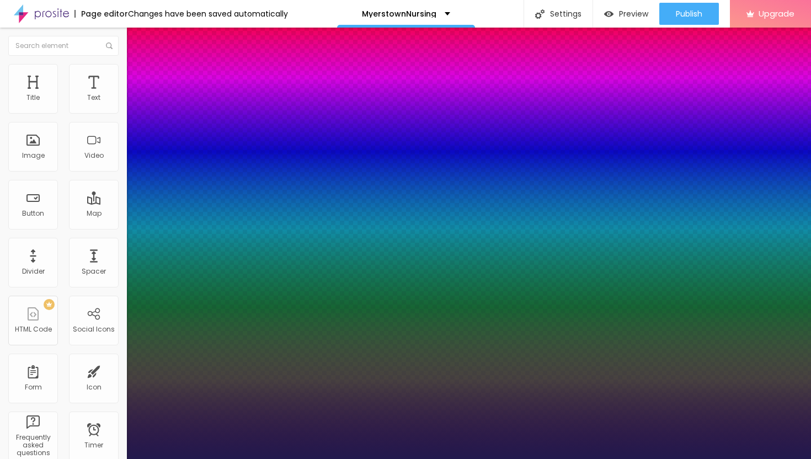
click at [687, 459] on div at bounding box center [405, 459] width 811 height 0
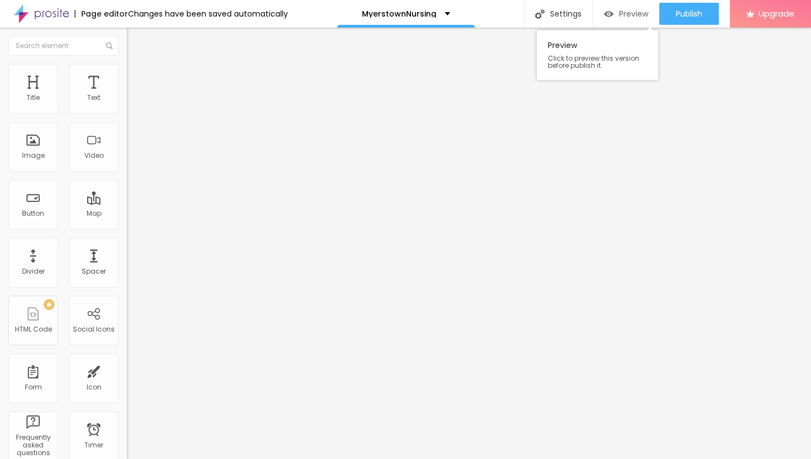
click at [624, 16] on span "Preview" at bounding box center [633, 13] width 29 height 9
